Goal: Information Seeking & Learning: Check status

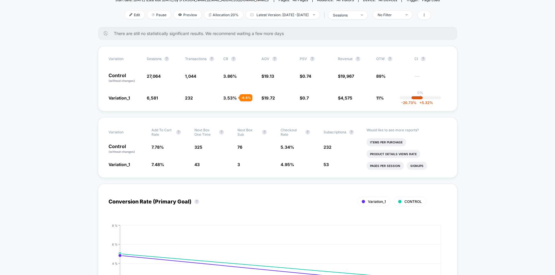
scroll to position [84, 0]
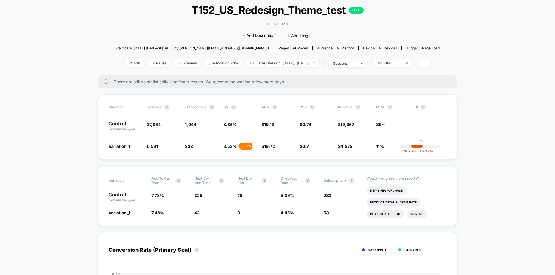
scroll to position [0, 0]
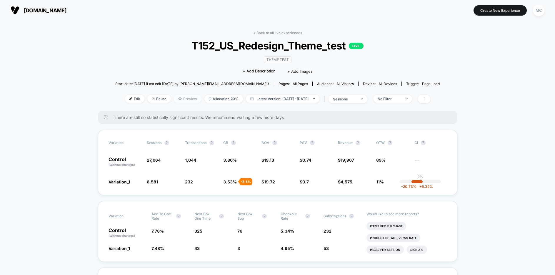
click at [174, 100] on span "Preview" at bounding box center [188, 99] width 28 height 8
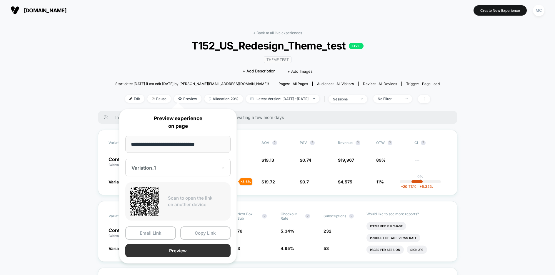
click at [168, 221] on button "Preview" at bounding box center [177, 250] width 105 height 13
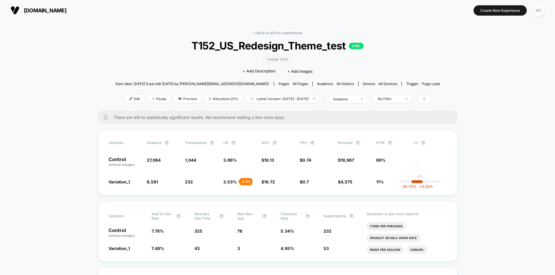
drag, startPoint x: 475, startPoint y: 132, endPoint x: 466, endPoint y: 126, distance: 10.5
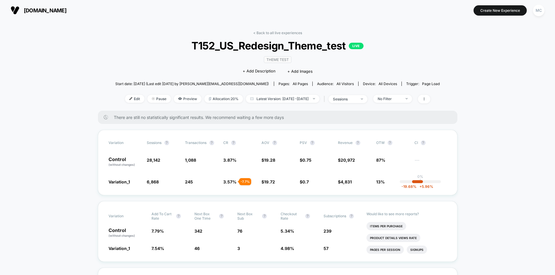
drag, startPoint x: 100, startPoint y: 41, endPoint x: 101, endPoint y: 38, distance: 3.6
click at [275, 35] on div "< Back to all live experiences T152_US_Redesign_Theme_test LIVE Theme Test Clic…" at bounding box center [277, 71] width 325 height 80
click at [272, 32] on link "< Back to all live experiences" at bounding box center [277, 33] width 49 height 4
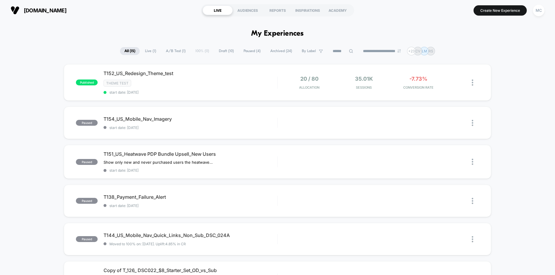
drag, startPoint x: 119, startPoint y: 30, endPoint x: 331, endPoint y: 34, distance: 211.8
click at [538, 8] on div "MC" at bounding box center [538, 10] width 11 height 11
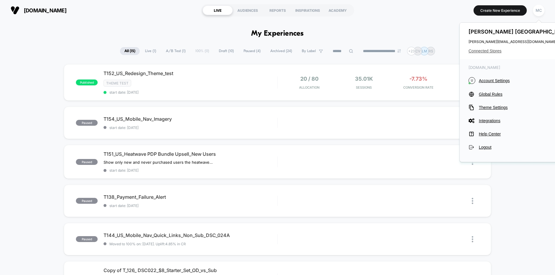
click at [490, 52] on span "Connected Stores" at bounding box center [520, 51] width 103 height 5
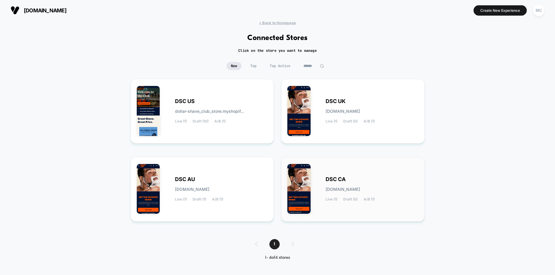
click at [355, 183] on div "DSC CA dsc-ca.myshopify.com Live (1) Draft (0) A/B (1)" at bounding box center [372, 189] width 93 height 24
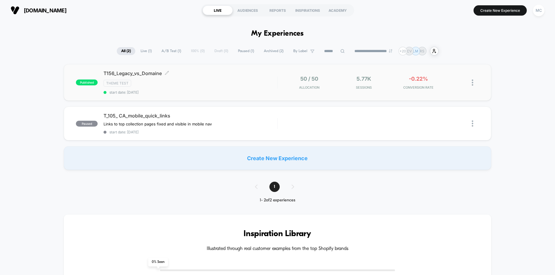
click at [199, 76] on div "T156_Legacy_vs_Domaine Click to edit experience details Click to edit experienc…" at bounding box center [191, 82] width 174 height 24
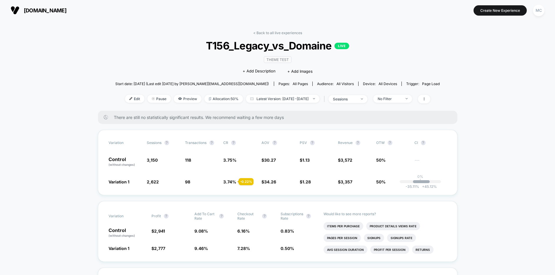
click at [409, 62] on div "< Back to all live experiences T156_Legacy_vs_Domaine LIVE Theme Test Click to …" at bounding box center [277, 71] width 325 height 80
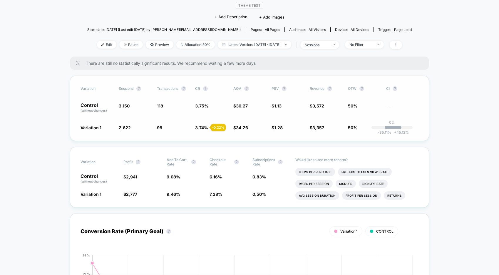
scroll to position [25, 0]
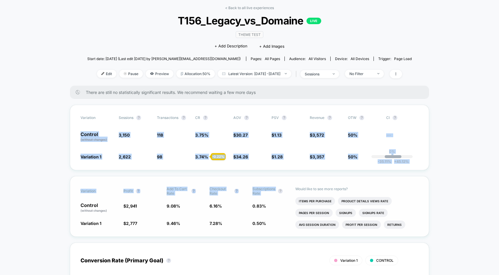
drag, startPoint x: 79, startPoint y: 129, endPoint x: 269, endPoint y: 197, distance: 201.7
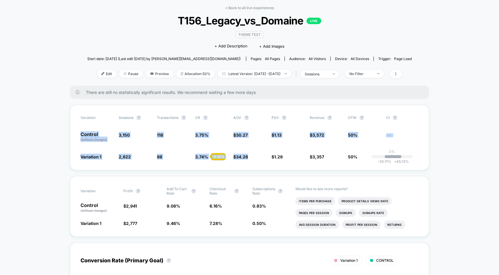
drag, startPoint x: 232, startPoint y: 167, endPoint x: 64, endPoint y: 128, distance: 172.6
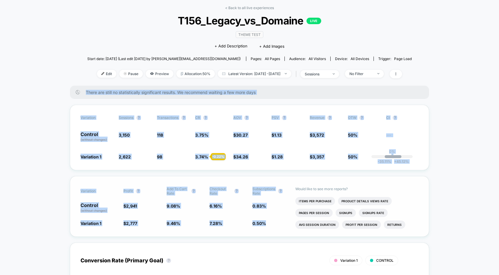
drag, startPoint x: 64, startPoint y: 93, endPoint x: 267, endPoint y: 228, distance: 244.2
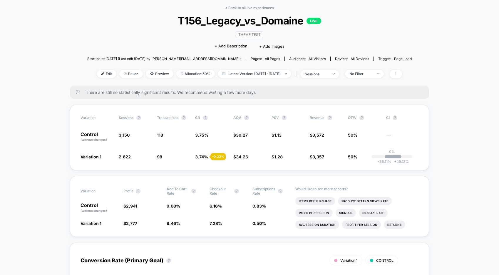
click at [266, 231] on div "Variation Profit ? Add To Cart Rate ? Checkout Rate ? Subscriptions Rate ? Cont…" at bounding box center [249, 206] width 359 height 61
click at [272, 229] on div "Variation Profit ? Add To Cart Rate ? Checkout Rate ? Subscriptions Rate ? Cont…" at bounding box center [249, 206] width 359 height 61
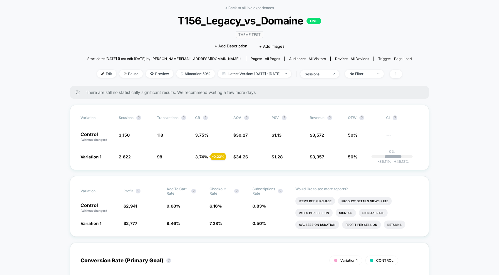
drag, startPoint x: 75, startPoint y: 157, endPoint x: 94, endPoint y: 174, distance: 26.0
click at [70, 160] on div "Variation Sessions ? Transactions ? CR ? AOV ? PSV ? Revenue ? OTW ? CI ? Contr…" at bounding box center [249, 137] width 359 height 65
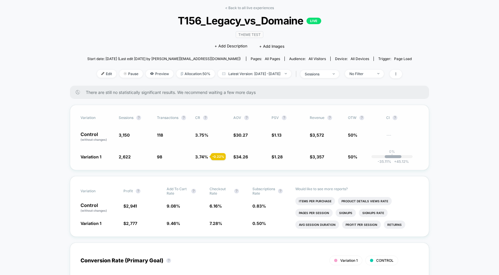
click at [80, 161] on div "Variation Sessions ? Transactions ? CR ? AOV ? PSV ? Revenue ? OTW ? CI ? Contr…" at bounding box center [249, 137] width 359 height 65
click at [79, 160] on div "Variation Sessions ? Transactions ? CR ? AOV ? PSV ? Revenue ? OTW ? CI ? Contr…" at bounding box center [249, 137] width 359 height 65
click at [76, 156] on div "Variation Sessions ? Transactions ? CR ? AOV ? PSV ? Revenue ? OTW ? CI ? Contr…" at bounding box center [249, 137] width 359 height 65
drag, startPoint x: 75, startPoint y: 156, endPoint x: 359, endPoint y: 160, distance: 284.1
click at [359, 161] on div "Variation Sessions ? Transactions ? CR ? AOV ? PSV ? Revenue ? OTW ? CI ? Contr…" at bounding box center [249, 137] width 359 height 65
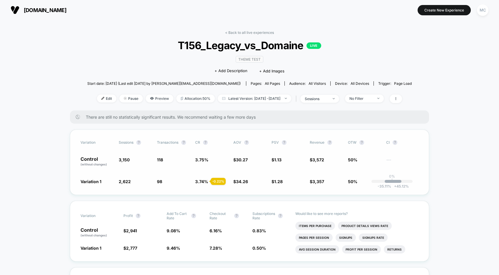
scroll to position [0, 0]
click at [483, 14] on div "MC" at bounding box center [482, 10] width 11 height 11
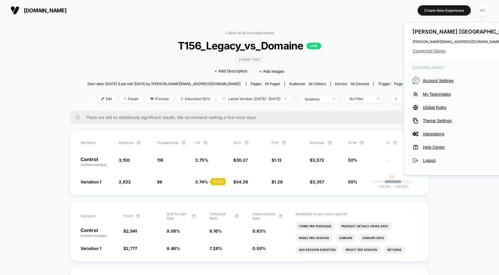
click at [431, 53] on span "Connected Stores" at bounding box center [464, 51] width 103 height 5
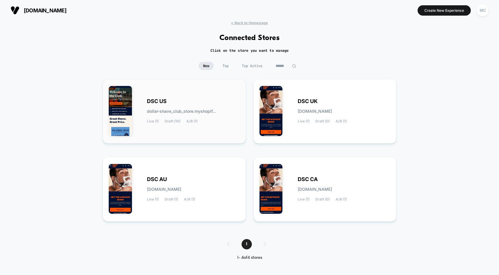
click at [165, 97] on div "DSC US dollar-shave_club_store.myshopif... Live (1) Draft (10) A/B (1)" at bounding box center [174, 111] width 131 height 52
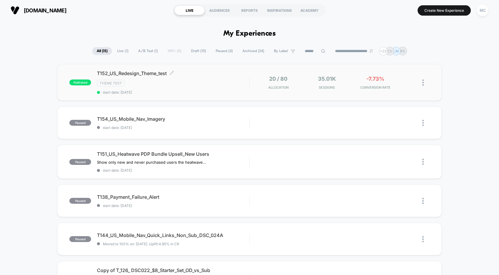
click at [179, 71] on span "T152_US_Redesign_Theme_test Click to edit experience details" at bounding box center [173, 73] width 152 height 6
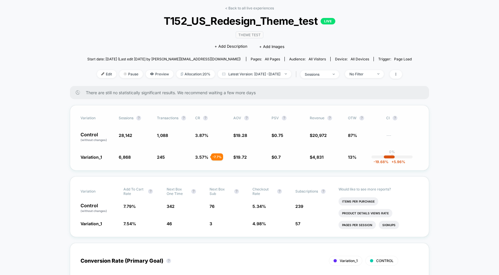
scroll to position [4, 0]
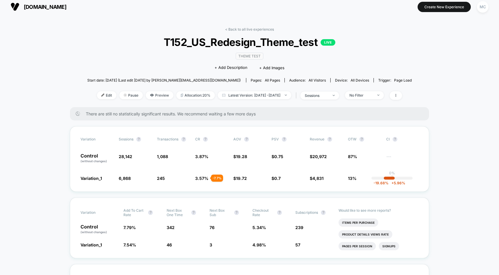
drag, startPoint x: 197, startPoint y: 179, endPoint x: 216, endPoint y: 178, distance: 18.8
click at [209, 178] on span "3.57 % - 7.7 %" at bounding box center [201, 178] width 13 height 5
click at [196, 178] on span "3.57 %" at bounding box center [201, 178] width 13 height 5
drag, startPoint x: 194, startPoint y: 179, endPoint x: 221, endPoint y: 180, distance: 26.5
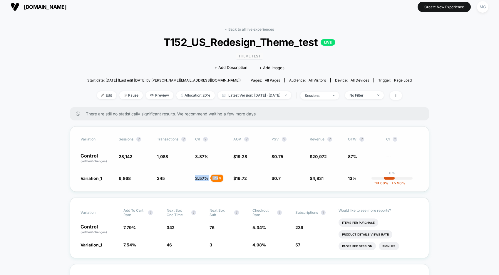
click at [219, 177] on div "Variation_1 6,868 - 75.6 % 245 - 7.7 % 3.57 % - 7.7 % $ 19.72 + 2.3 % $ 0.7 - 5…" at bounding box center [250, 178] width 338 height 6
drag, startPoint x: 228, startPoint y: 182, endPoint x: 221, endPoint y: 185, distance: 6.8
click at [228, 182] on div "Variation Sessions ? Transactions ? CR ? AOV ? PSV ? Revenue ? OTW ? CI ? Contr…" at bounding box center [249, 158] width 359 height 65
click at [150, 95] on span "Preview" at bounding box center [160, 95] width 28 height 8
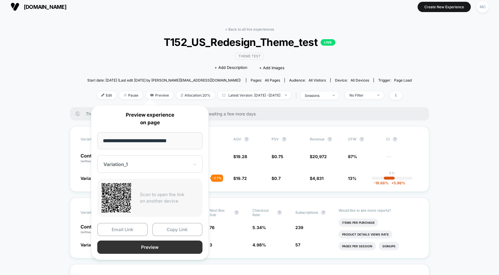
click at [145, 249] on button "Preview" at bounding box center [149, 246] width 105 height 13
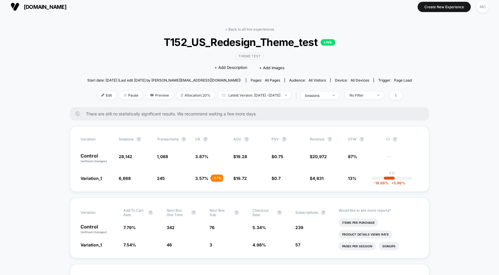
drag, startPoint x: 451, startPoint y: 94, endPoint x: 364, endPoint y: 65, distance: 91.4
click at [66, 8] on span "[DOMAIN_NAME]" at bounding box center [45, 7] width 43 height 6
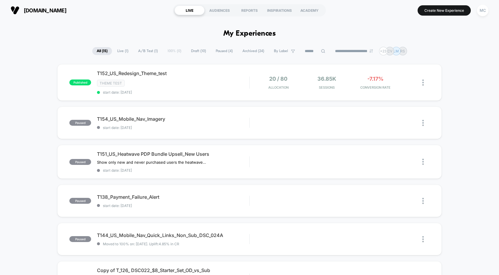
click at [484, 11] on div "MC" at bounding box center [482, 10] width 11 height 11
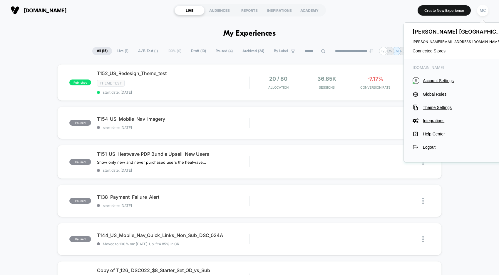
click at [439, 52] on span "Connected Stores" at bounding box center [464, 51] width 103 height 5
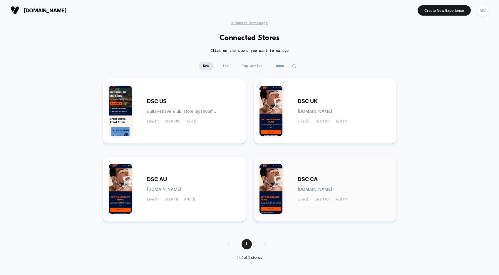
click at [297, 194] on div "DSC CA dsc-ca.myshopify.com Live (1) Draft (0) A/B (1)" at bounding box center [325, 189] width 131 height 52
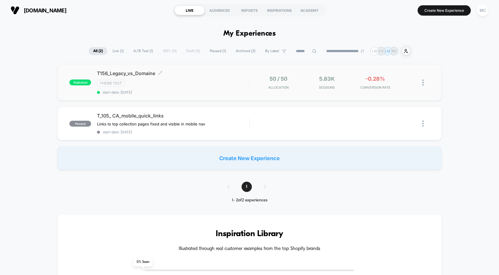
click at [181, 82] on div "Theme Test" at bounding box center [173, 83] width 152 height 7
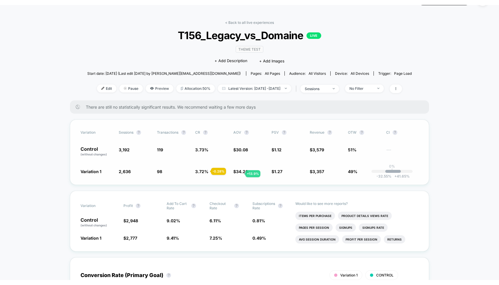
scroll to position [16, 0]
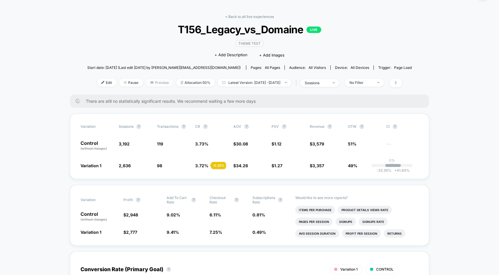
click at [149, 83] on span "Preview" at bounding box center [160, 83] width 28 height 8
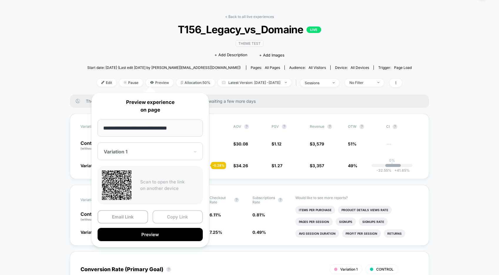
click at [171, 219] on button "Copy Link" at bounding box center [178, 216] width 51 height 13
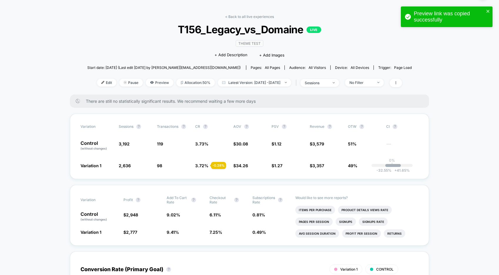
drag, startPoint x: 450, startPoint y: 151, endPoint x: 440, endPoint y: 120, distance: 32.3
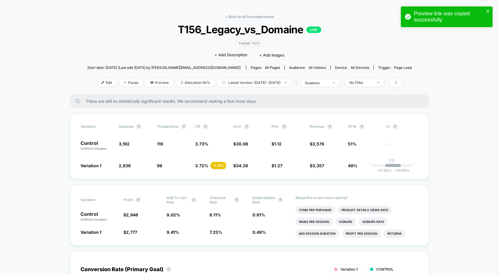
drag, startPoint x: 431, startPoint y: 80, endPoint x: 425, endPoint y: 78, distance: 6.1
drag, startPoint x: 438, startPoint y: 59, endPoint x: 417, endPoint y: 21, distance: 43.0
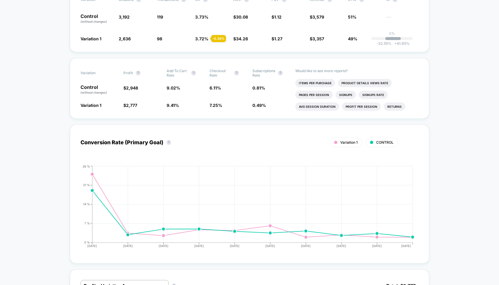
scroll to position [0, 0]
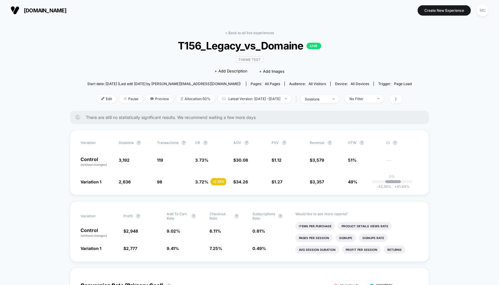
drag, startPoint x: 61, startPoint y: 90, endPoint x: 135, endPoint y: 72, distance: 76.0
drag, startPoint x: 360, startPoint y: 55, endPoint x: 292, endPoint y: 8, distance: 82.5
click at [359, 55] on div "< Back to all live experiences T156_Legacy_vs_Domaine LIVE Theme Test Click to …" at bounding box center [249, 71] width 325 height 80
